Goal: Information Seeking & Learning: Understand process/instructions

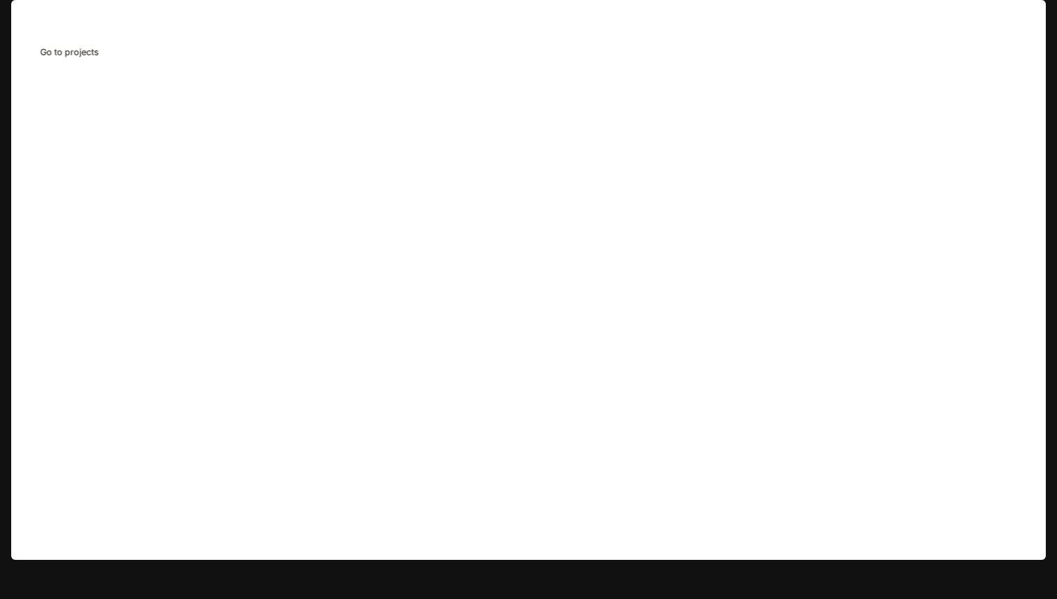
click at [85, 24] on span "Projects" at bounding box center [78, 20] width 40 height 12
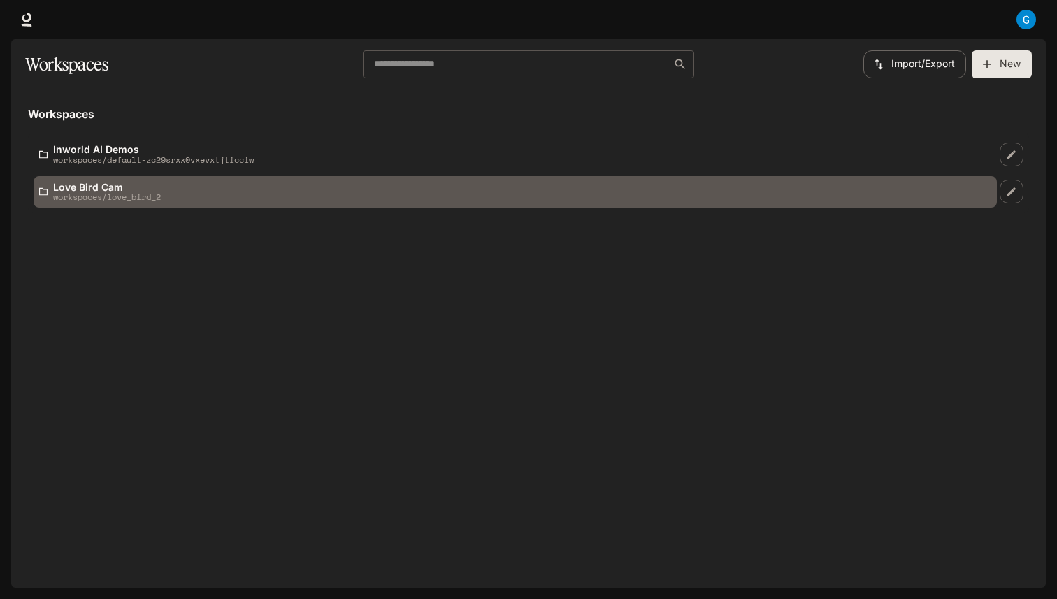
click at [264, 191] on div "Love Bird Cam workspaces/love_bird_2" at bounding box center [515, 192] width 952 height 20
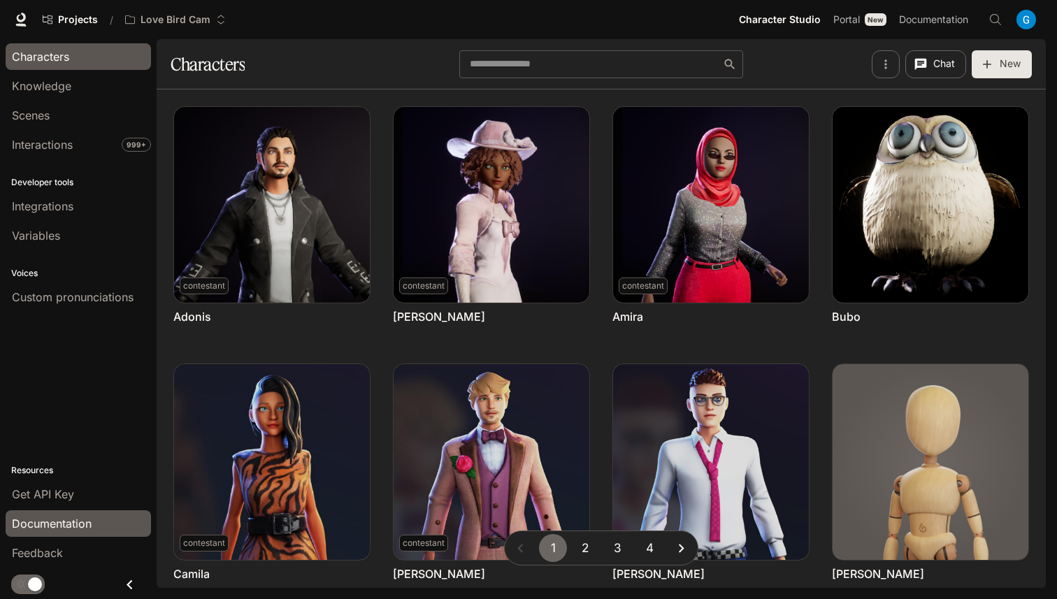
click at [87, 522] on span "Documentation" at bounding box center [52, 523] width 80 height 17
